Goal: Communication & Community: Share content

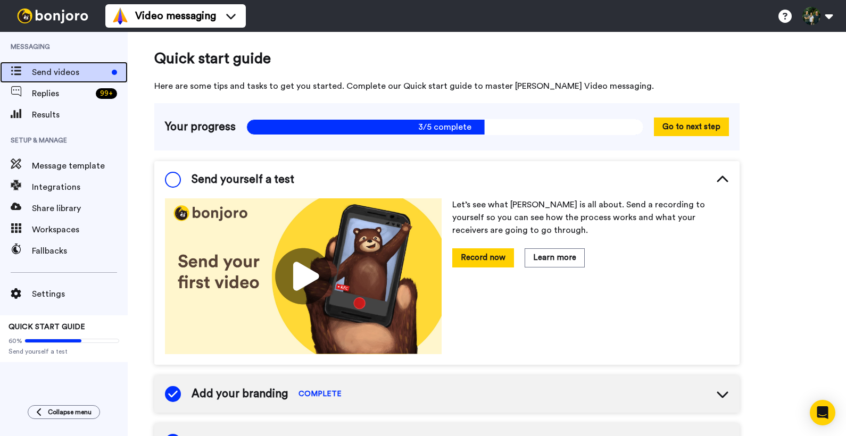
click at [45, 68] on span "Send videos" at bounding box center [70, 72] width 76 height 13
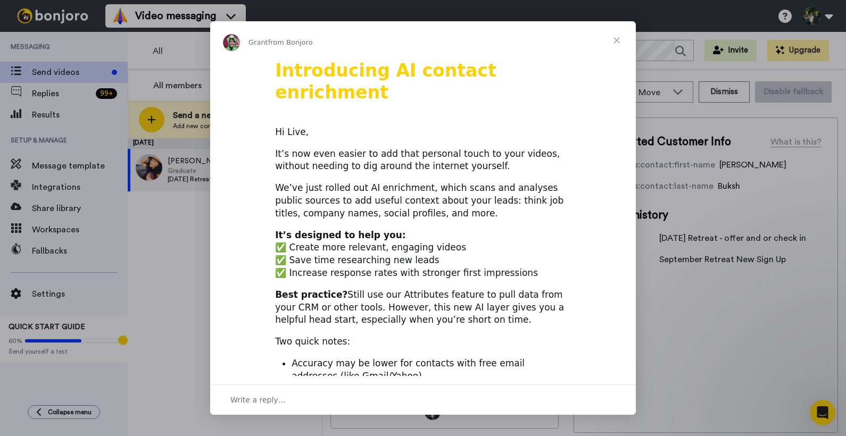
click at [618, 37] on span "Close" at bounding box center [617, 40] width 38 height 38
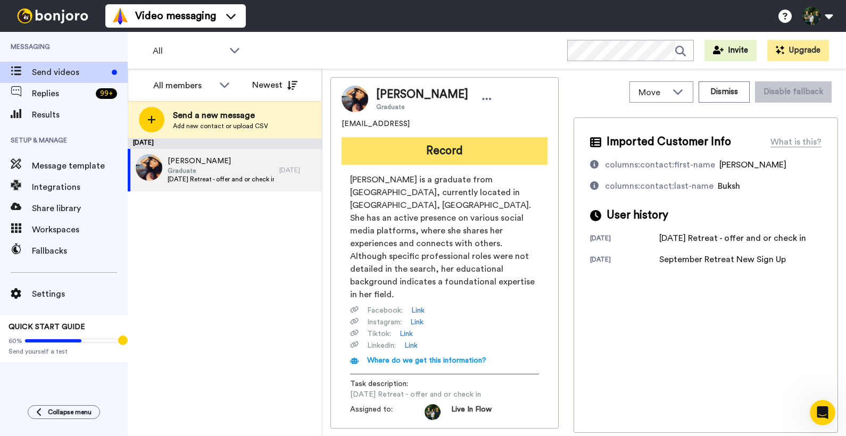
click at [444, 153] on button "Record" at bounding box center [445, 151] width 206 height 28
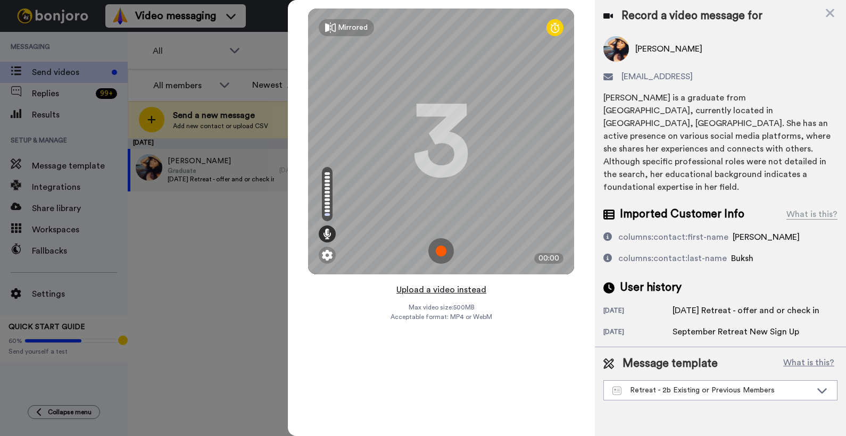
click at [422, 287] on button "Upload a video instead" at bounding box center [441, 290] width 96 height 14
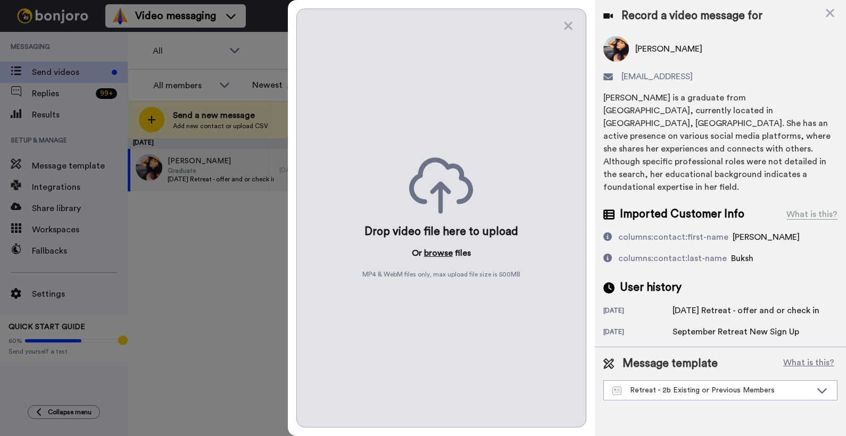
click at [432, 248] on button "browse" at bounding box center [438, 253] width 29 height 13
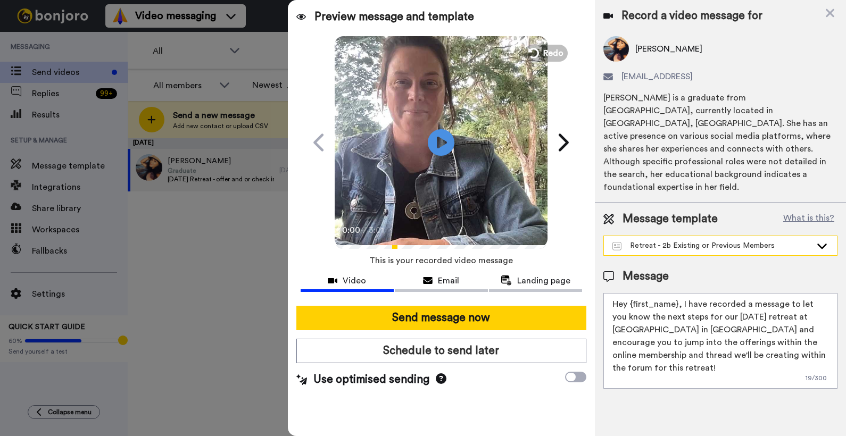
click at [717, 241] on div "Retreat - 2b Existing or Previous Members" at bounding box center [711, 246] width 199 height 11
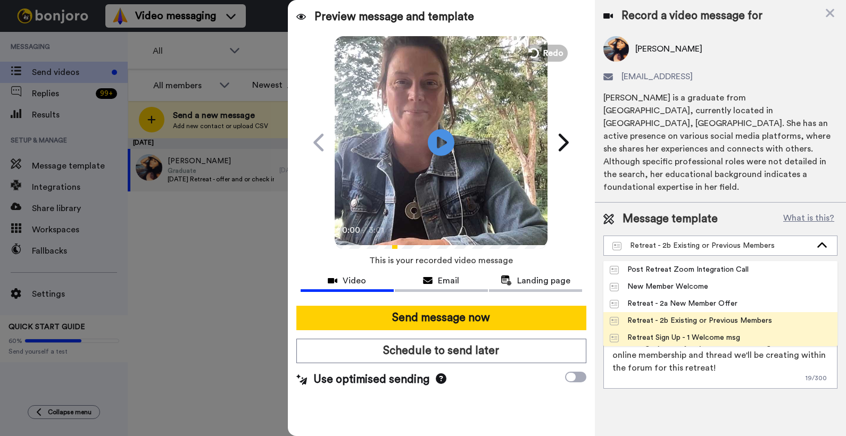
click at [699, 333] on div "Retreat Sign Up - 1 Welcome msg" at bounding box center [675, 338] width 130 height 11
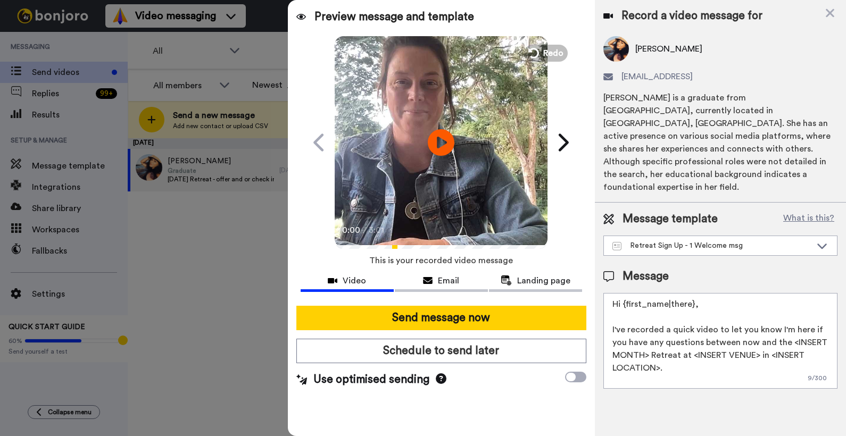
click at [650, 344] on textarea "Hi {first_name|there}, I've recorded a quick video to let you know I'm here if …" at bounding box center [720, 341] width 234 height 96
click at [764, 341] on textarea "Hi {first_name|there}, I've recorded a quick video to let you know I'm here if …" at bounding box center [720, 341] width 234 height 96
click at [659, 354] on textarea "Hi {first_name|there}, I've recorded a quick video to let you know I'm here if …" at bounding box center [720, 341] width 234 height 96
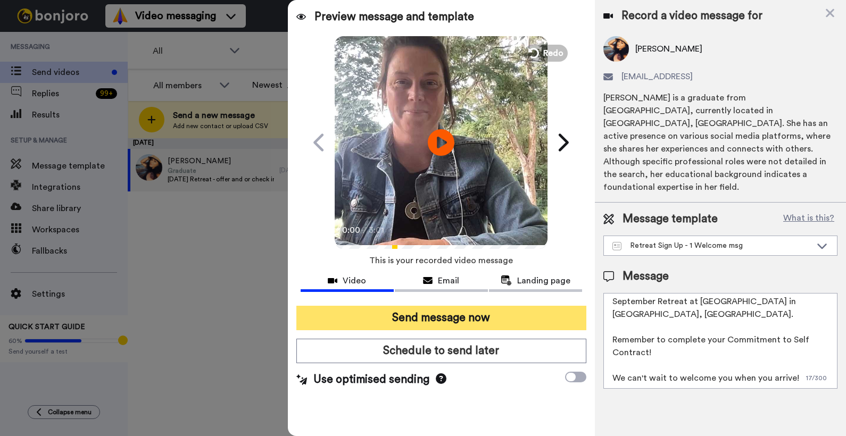
type textarea "Hi {first_name|there}, I've recorded a quick video to let you know I'm here if …"
click at [429, 318] on button "Send message now" at bounding box center [441, 318] width 290 height 24
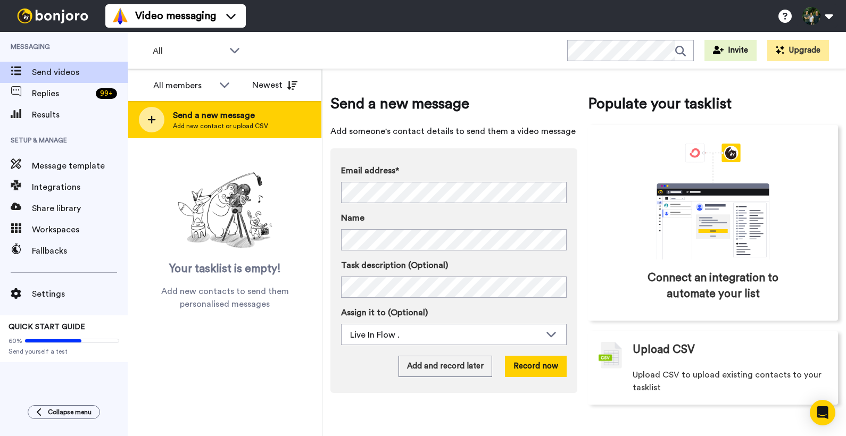
click at [150, 117] on icon at bounding box center [151, 120] width 9 height 10
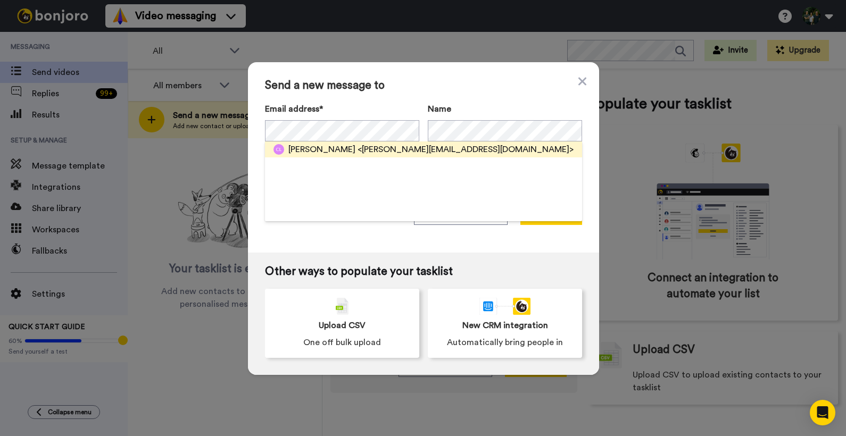
click at [324, 149] on span "Craig Lieschke" at bounding box center [321, 149] width 67 height 13
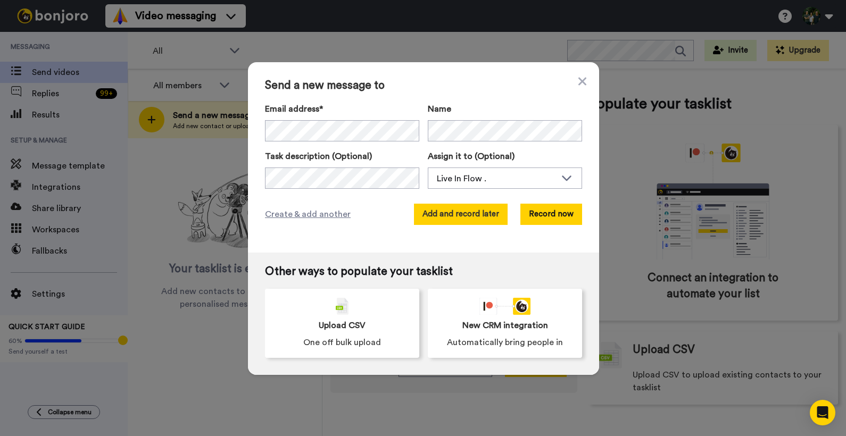
click at [442, 219] on button "Add and record later" at bounding box center [461, 214] width 94 height 21
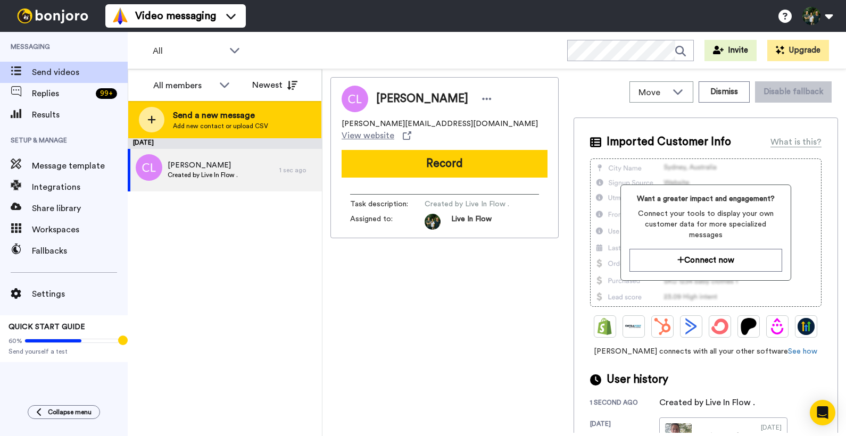
click at [175, 112] on span "Send a new message" at bounding box center [220, 115] width 95 height 13
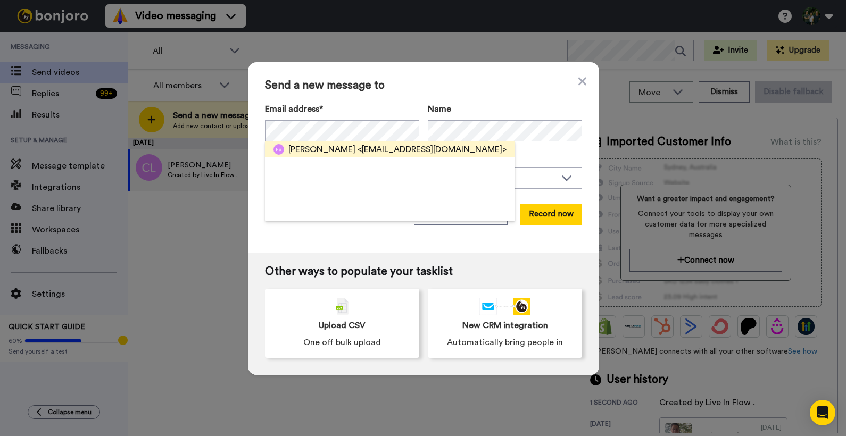
click at [324, 146] on span "Fareena Buksh" at bounding box center [321, 149] width 67 height 13
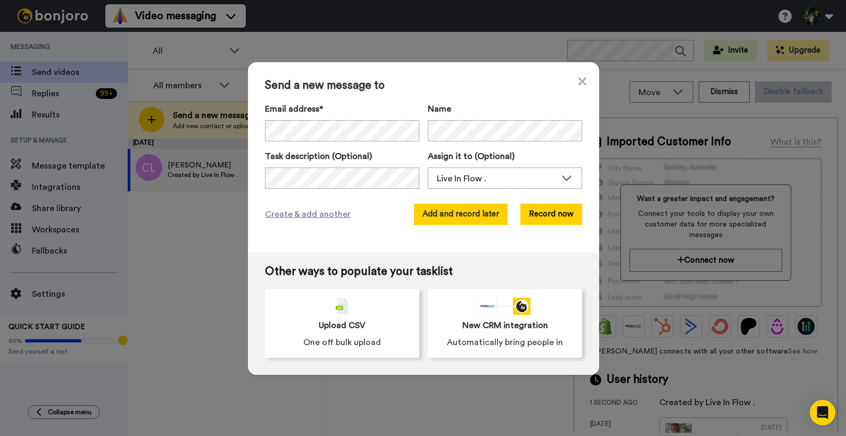
click at [432, 213] on button "Add and record later" at bounding box center [461, 214] width 94 height 21
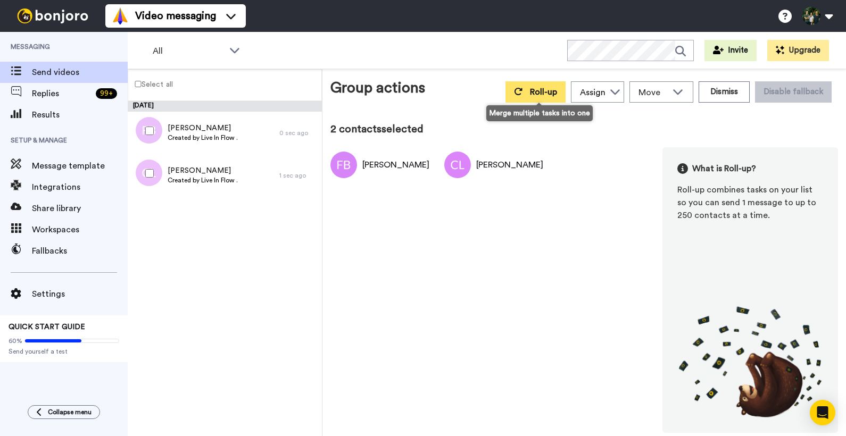
click at [546, 89] on span "Roll-up" at bounding box center [543, 92] width 27 height 9
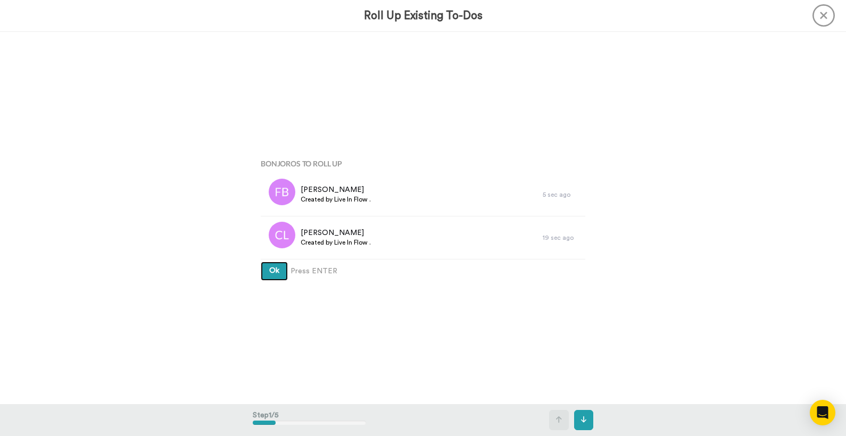
click at [273, 266] on button "Ok" at bounding box center [274, 271] width 27 height 19
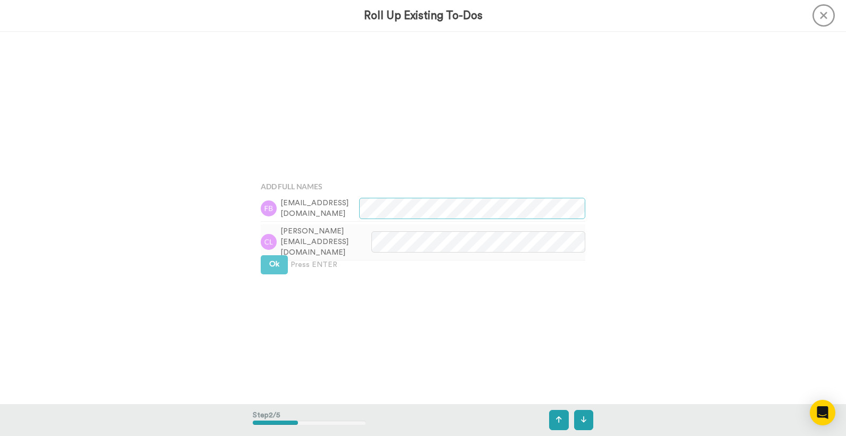
scroll to position [373, 0]
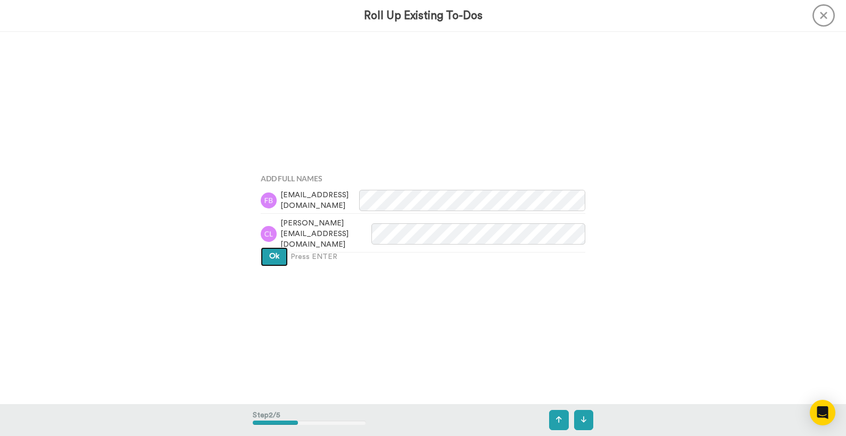
click at [272, 255] on span "Ok" at bounding box center [274, 256] width 10 height 7
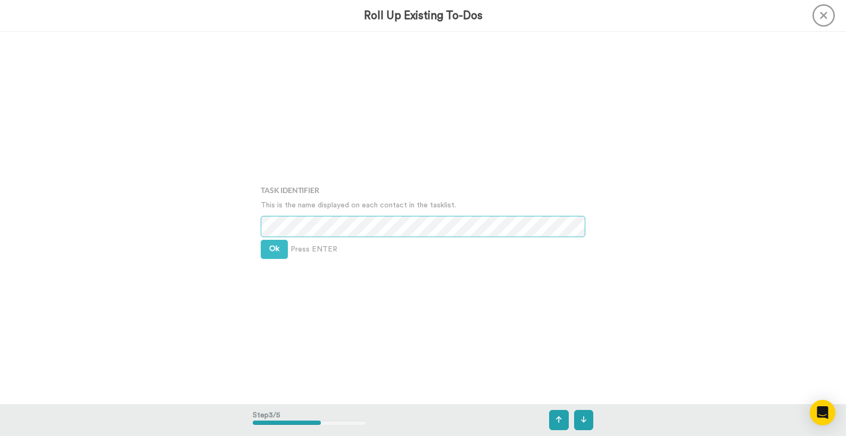
scroll to position [745, 0]
click at [276, 248] on span "Ok" at bounding box center [274, 246] width 10 height 7
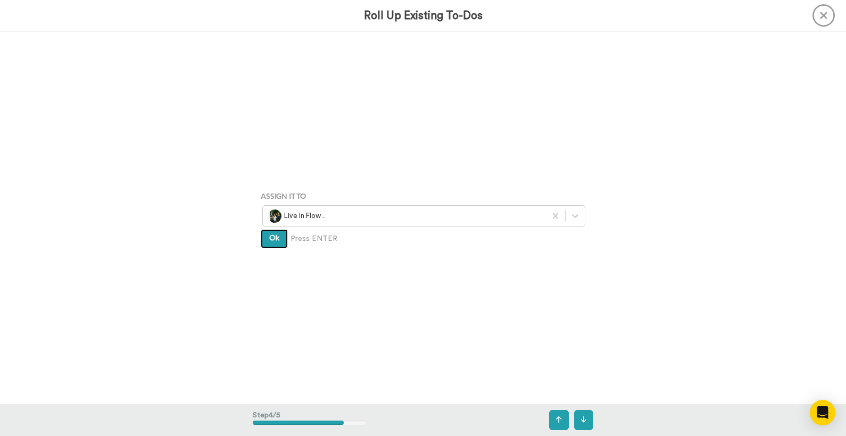
click at [274, 241] on span "Ok" at bounding box center [274, 238] width 10 height 7
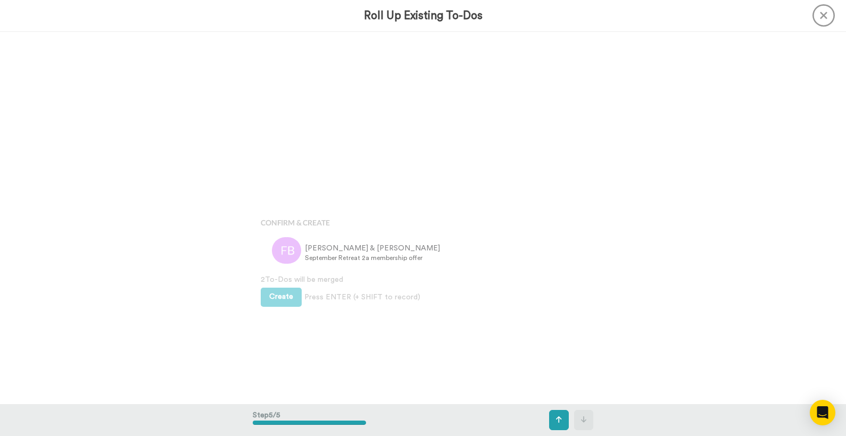
scroll to position [1490, 0]
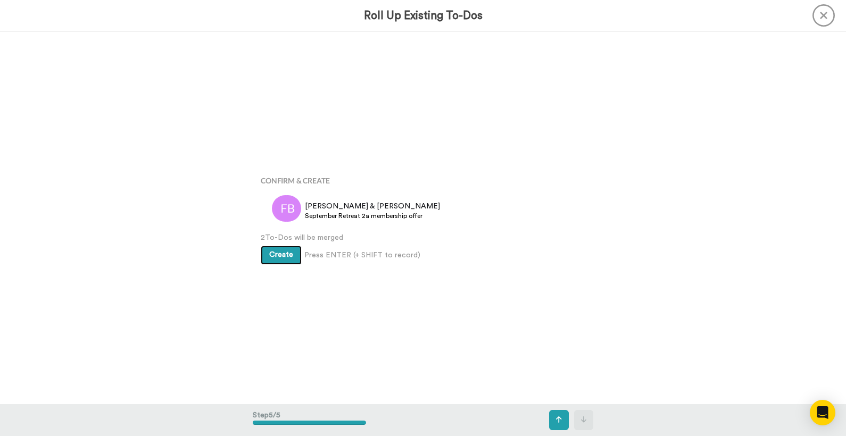
click at [272, 259] on span "Create" at bounding box center [281, 254] width 24 height 7
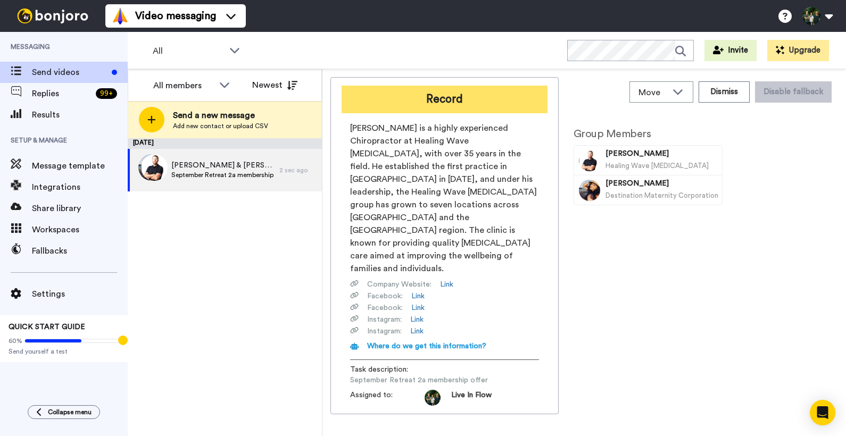
click at [430, 106] on button "Record" at bounding box center [445, 100] width 206 height 28
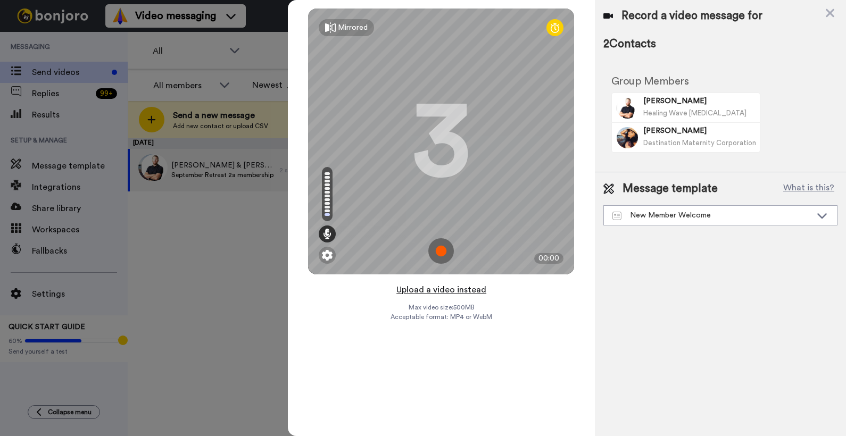
click at [434, 288] on button "Upload a video instead" at bounding box center [441, 290] width 96 height 14
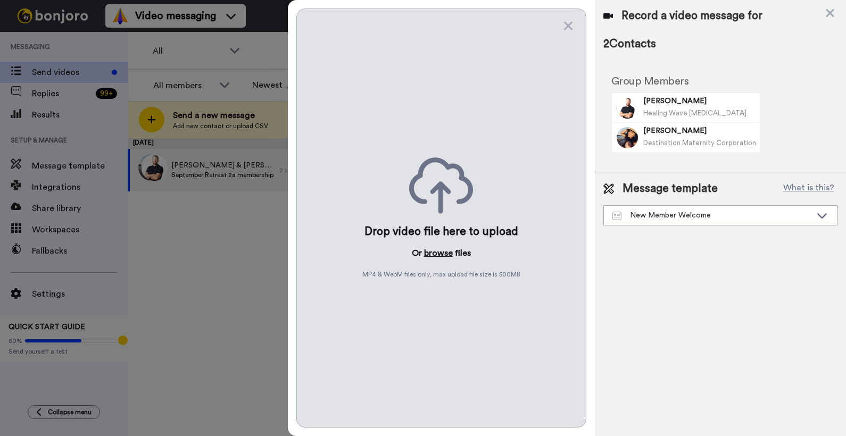
click at [437, 252] on button "browse" at bounding box center [438, 253] width 29 height 13
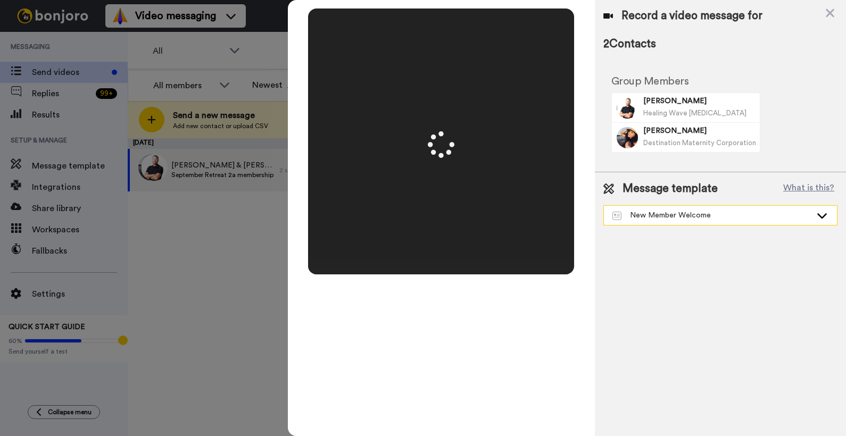
click at [648, 213] on div "New Member Welcome" at bounding box center [711, 215] width 199 height 11
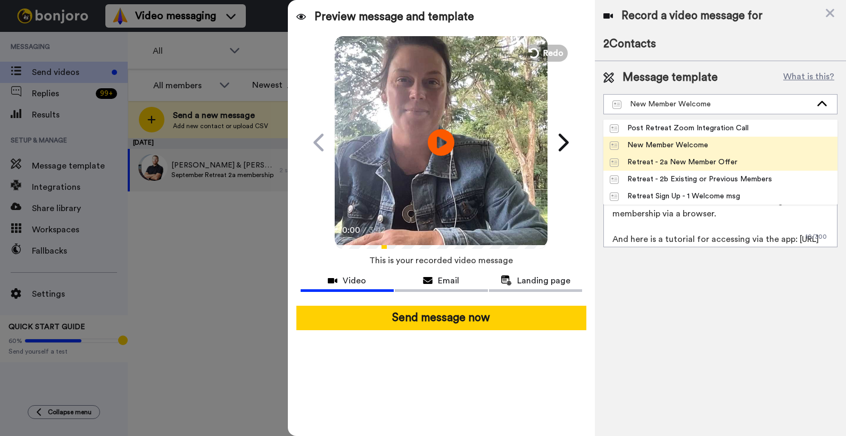
click at [665, 167] on div "Retreat - 2a New Member Offer" at bounding box center [674, 162] width 128 height 11
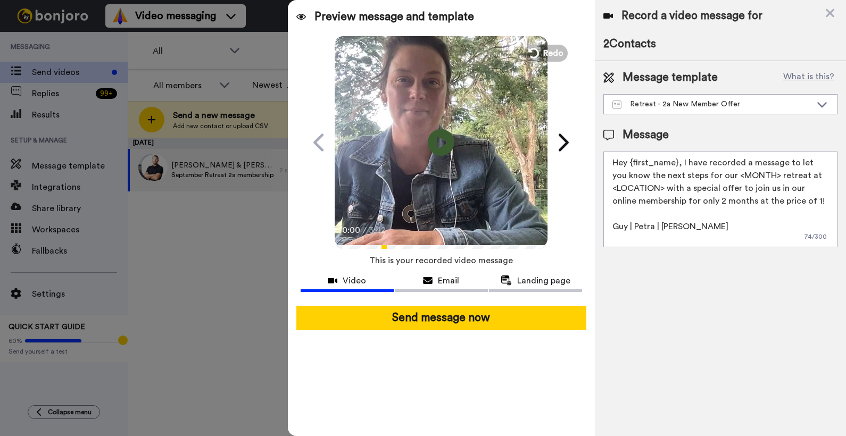
click at [760, 174] on textarea "Hey {first_name}, I have recorded a message to let you know the next steps for …" at bounding box center [720, 200] width 234 height 96
click at [665, 189] on textarea "Hey {first_name}, I have recorded a message to let you know the next steps for …" at bounding box center [720, 200] width 234 height 96
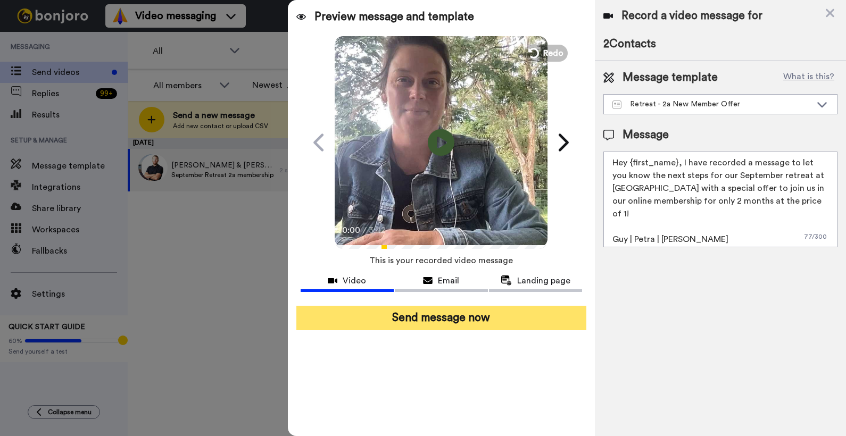
type textarea "Hey {first_name}, I have recorded a message to let you know the next steps for …"
click at [447, 322] on button "Send message now" at bounding box center [441, 318] width 290 height 24
